Goal: Find contact information: Find contact information

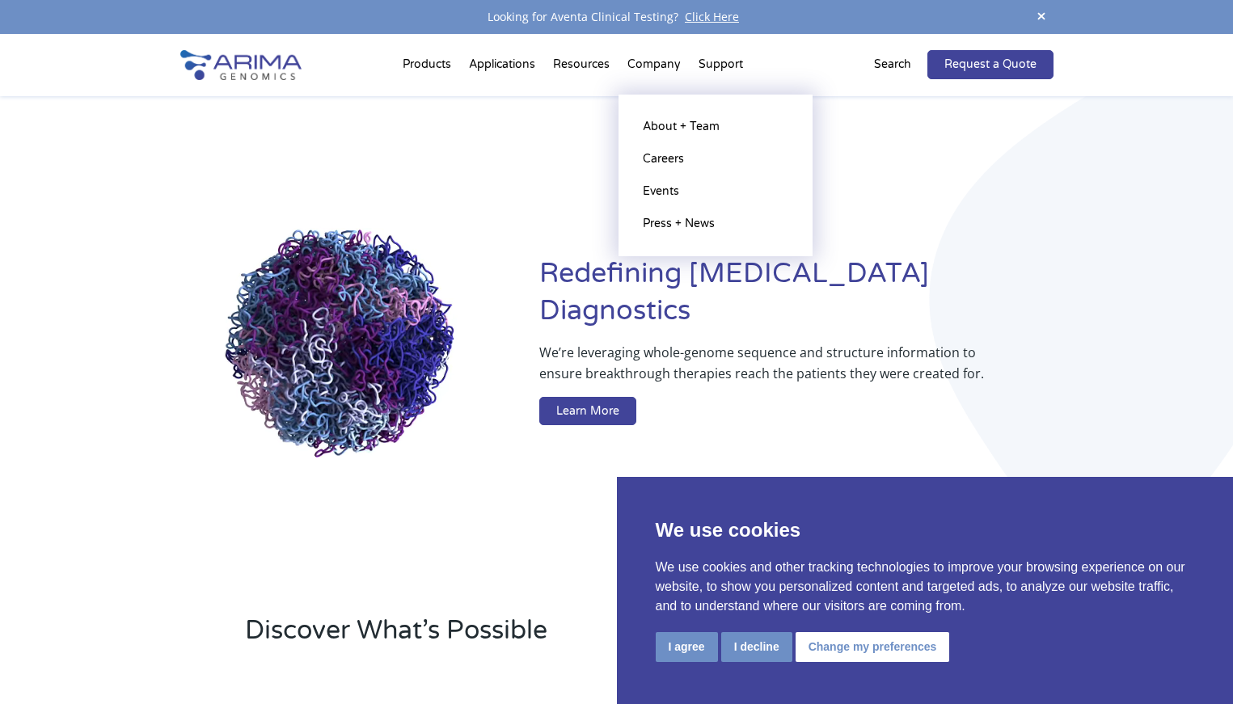
click at [648, 65] on li "Company About + Team Careers Events Press + News" at bounding box center [653, 67] width 71 height 55
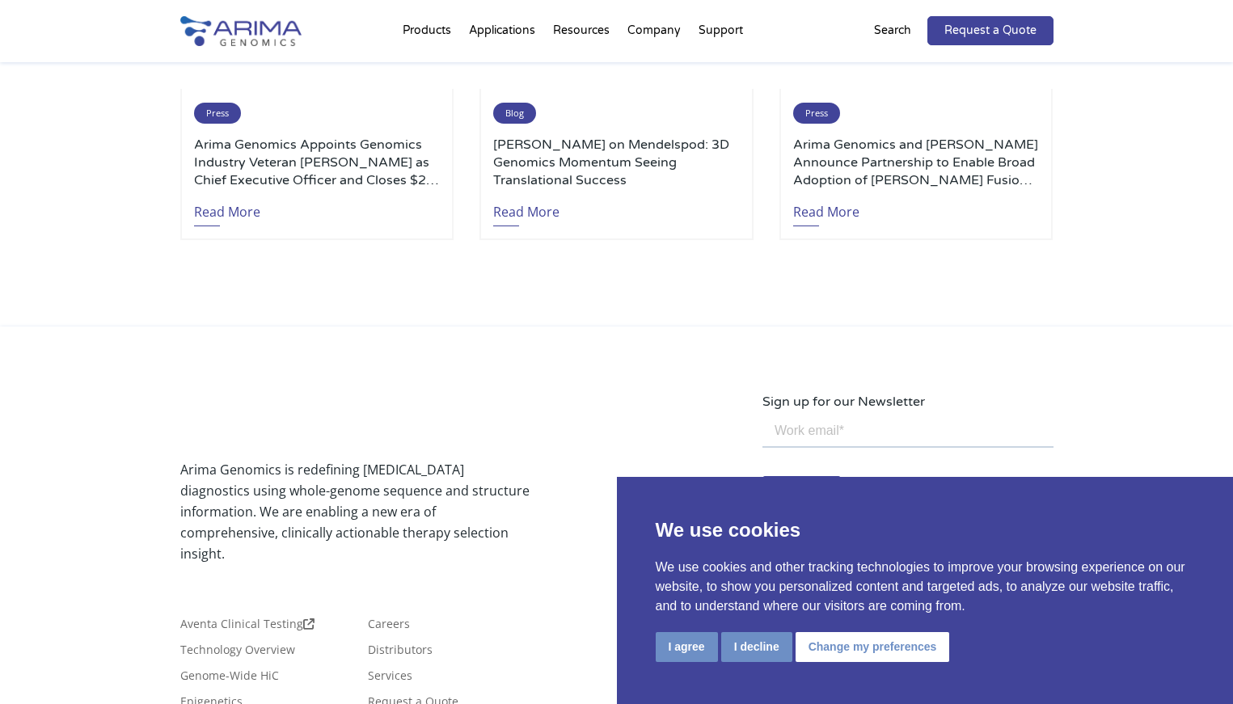
scroll to position [3834, 0]
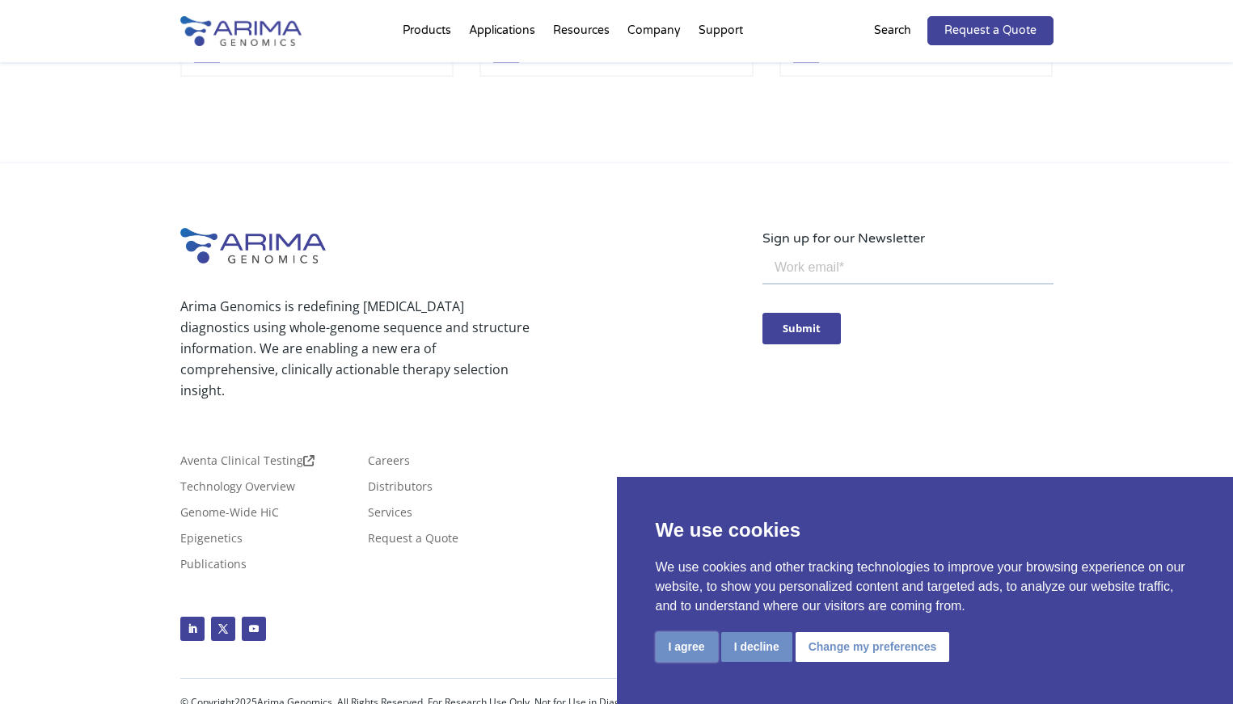
click at [682, 638] on button "I agree" at bounding box center [687, 647] width 62 height 30
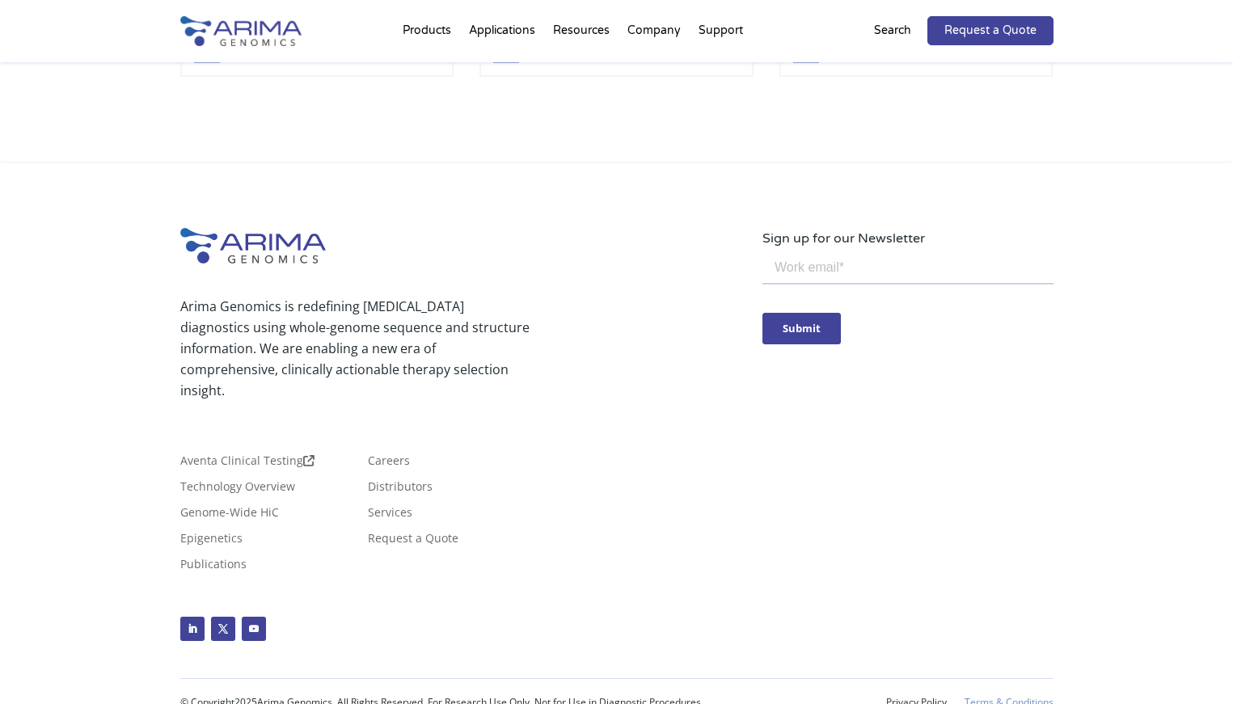
click at [1007, 697] on link "Terms & Conditions" at bounding box center [1008, 702] width 89 height 11
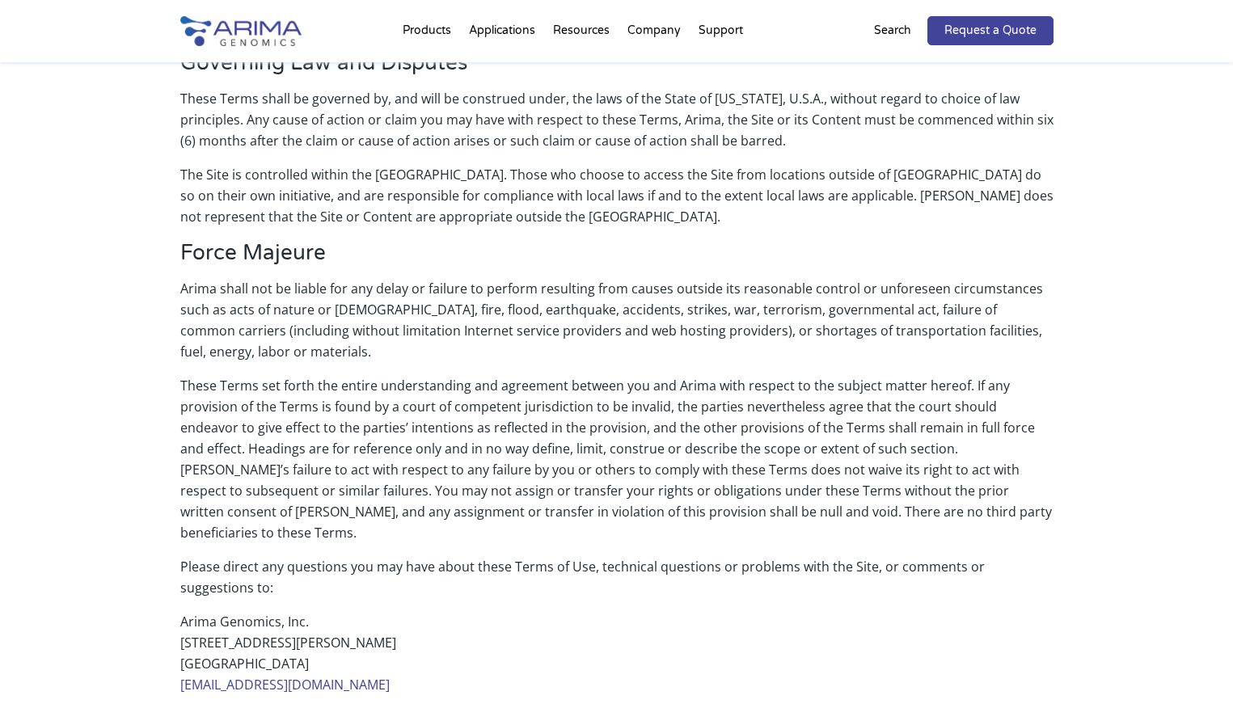
scroll to position [3192, 0]
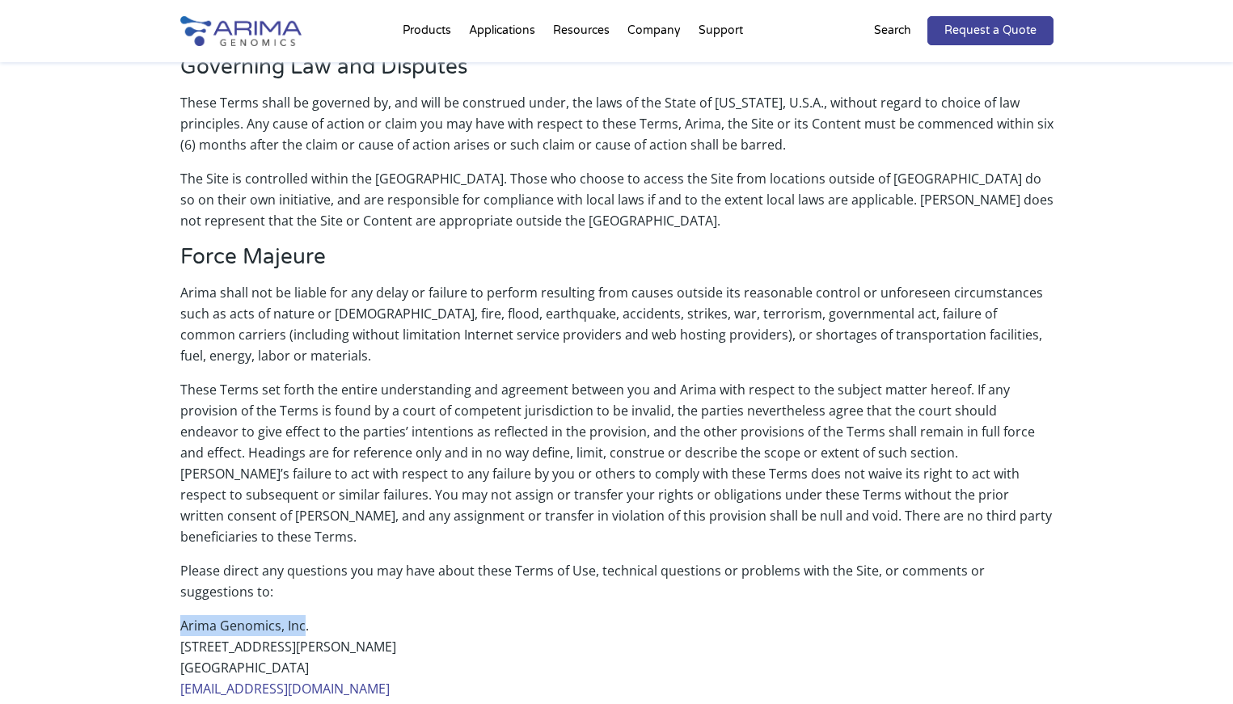
drag, startPoint x: 303, startPoint y: 526, endPoint x: 181, endPoint y: 519, distance: 122.2
click at [181, 615] on p "Arima Genomics, Inc. [STREET_ADDRESS] [EMAIL_ADDRESS][DOMAIN_NAME]" at bounding box center [616, 657] width 873 height 84
copy p "Arima Genomics, Inc"
drag, startPoint x: 293, startPoint y: 562, endPoint x: 164, endPoint y: 547, distance: 130.3
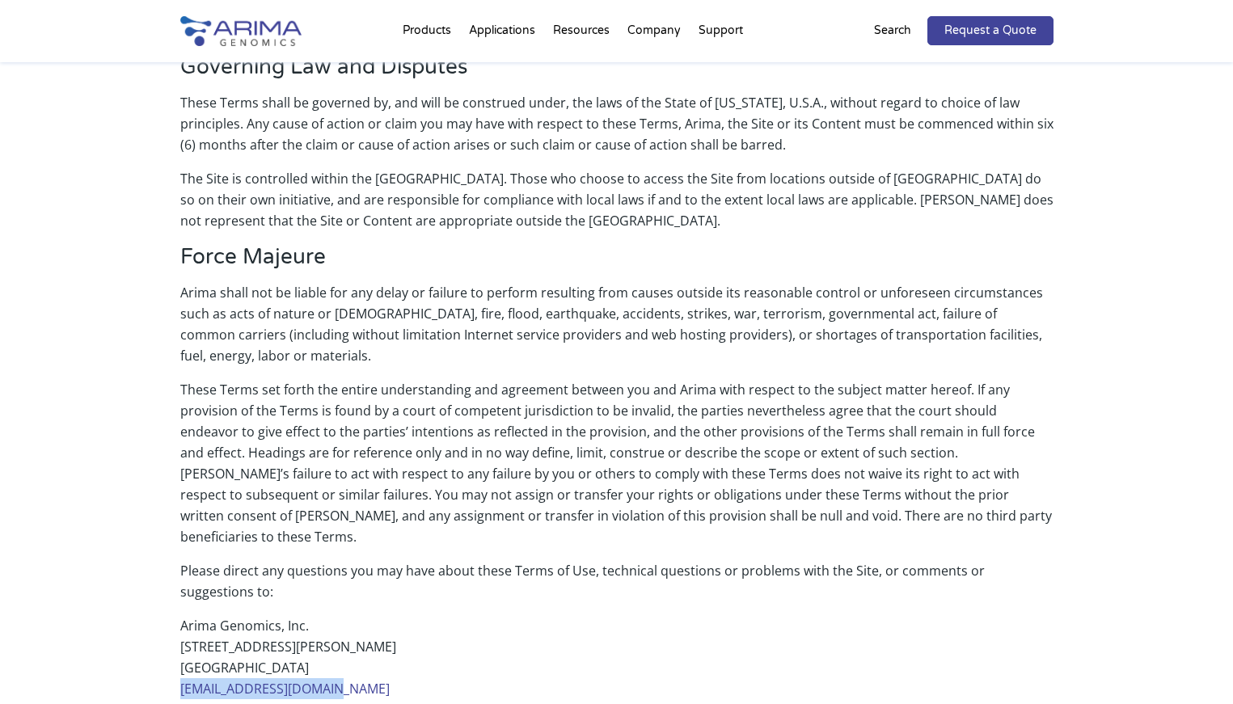
copy p "[STREET_ADDRESS][PERSON_NAME]"
